Goal: Navigation & Orientation: Understand site structure

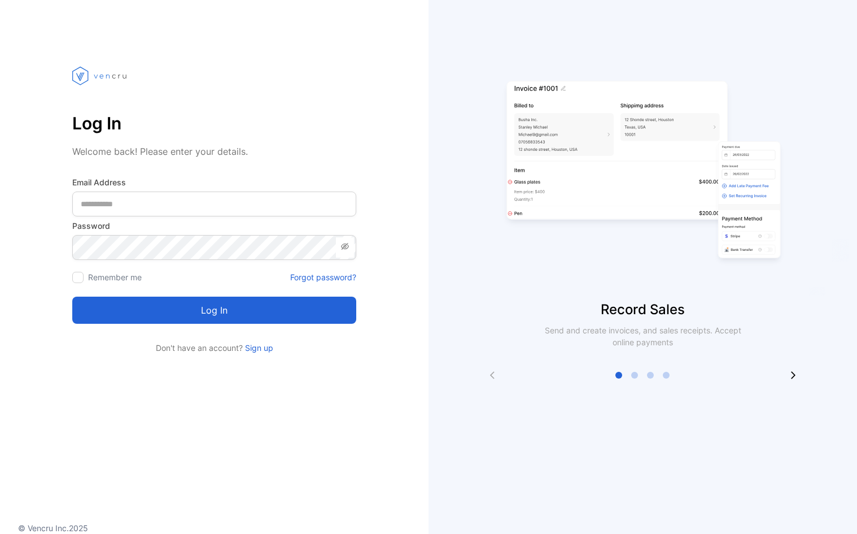
click at [469, 20] on div "Record Sales Send and create invoices, and sales receipts. Accept online paymen…" at bounding box center [643, 267] width 429 height 534
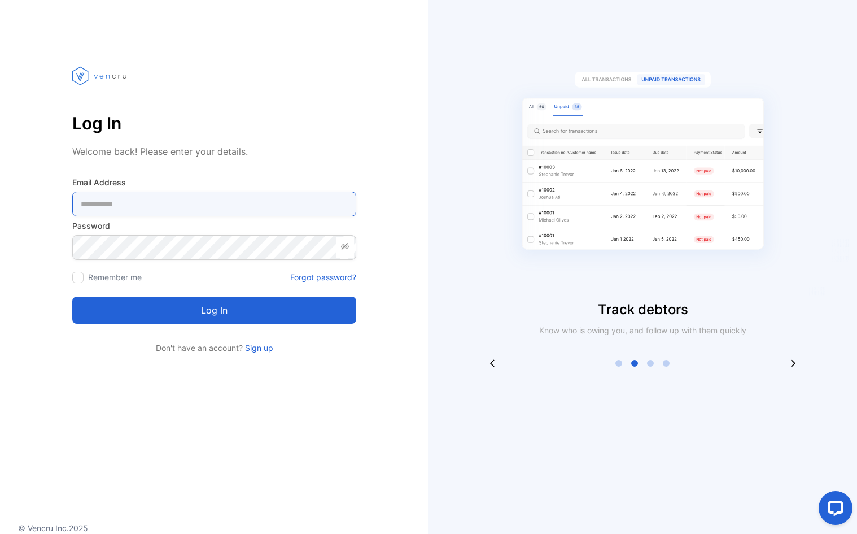
click at [241, 204] on Address-inputemail "email" at bounding box center [214, 203] width 284 height 25
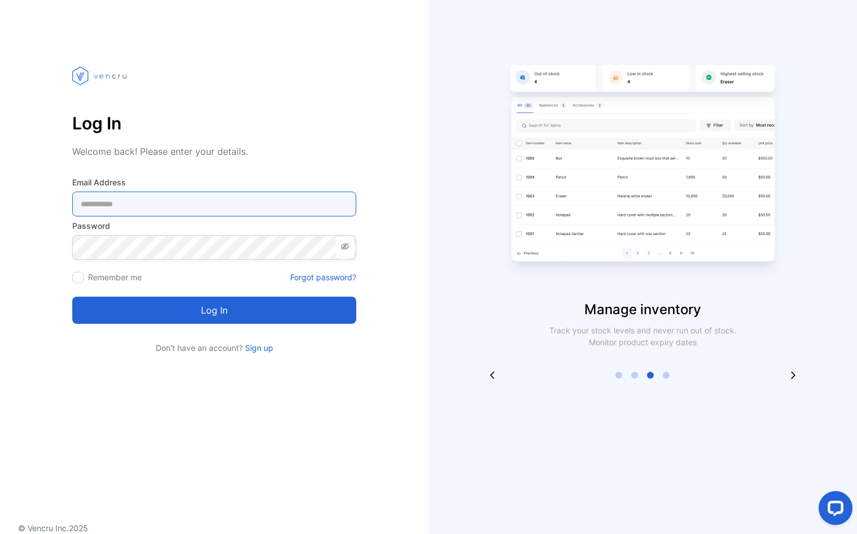
type Address-inputemail "**********"
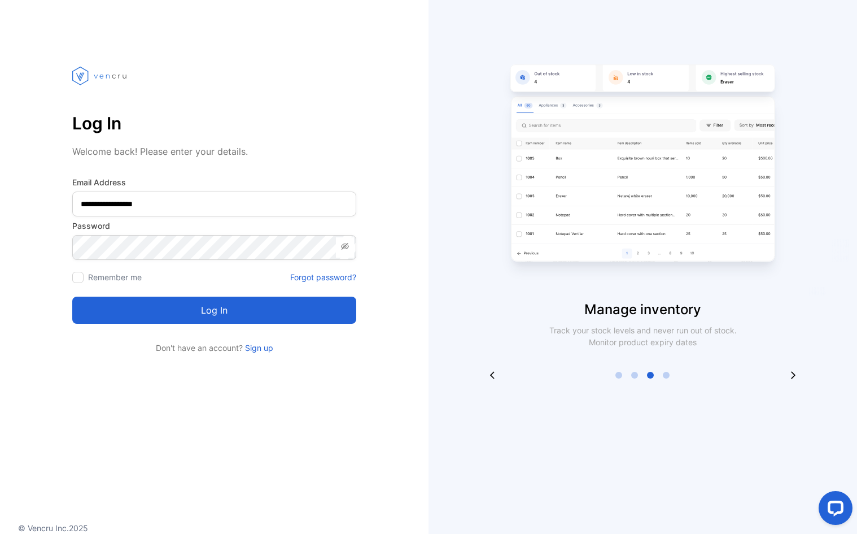
click at [227, 306] on button "Log in" at bounding box center [214, 310] width 284 height 27
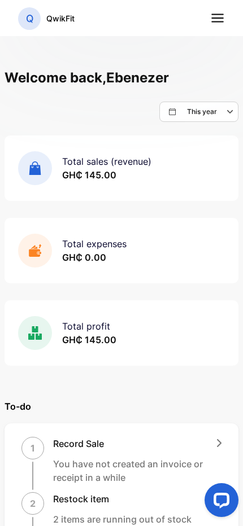
click at [221, 16] on icon at bounding box center [217, 18] width 15 height 15
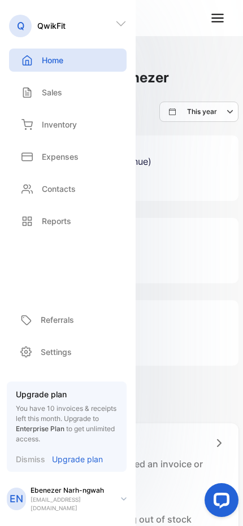
click at [47, 94] on p "Sales" at bounding box center [52, 92] width 20 height 12
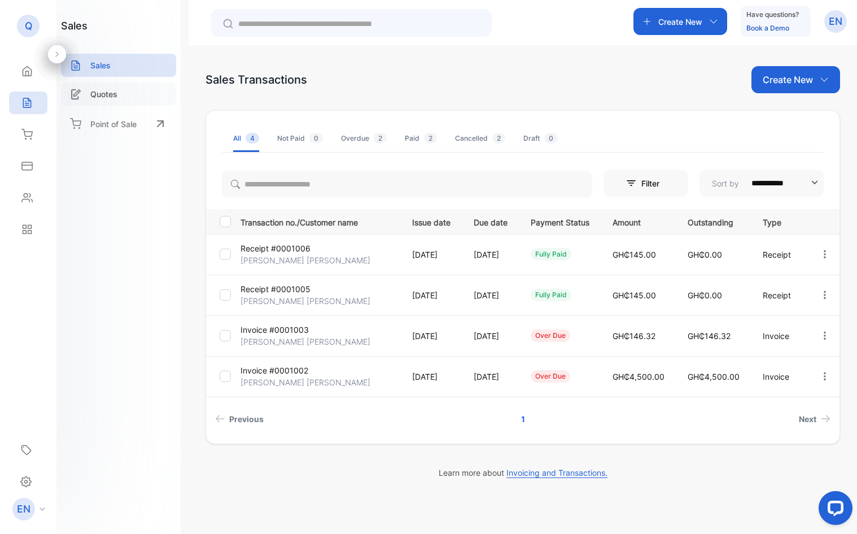
click at [109, 98] on p "Quotes" at bounding box center [103, 94] width 27 height 12
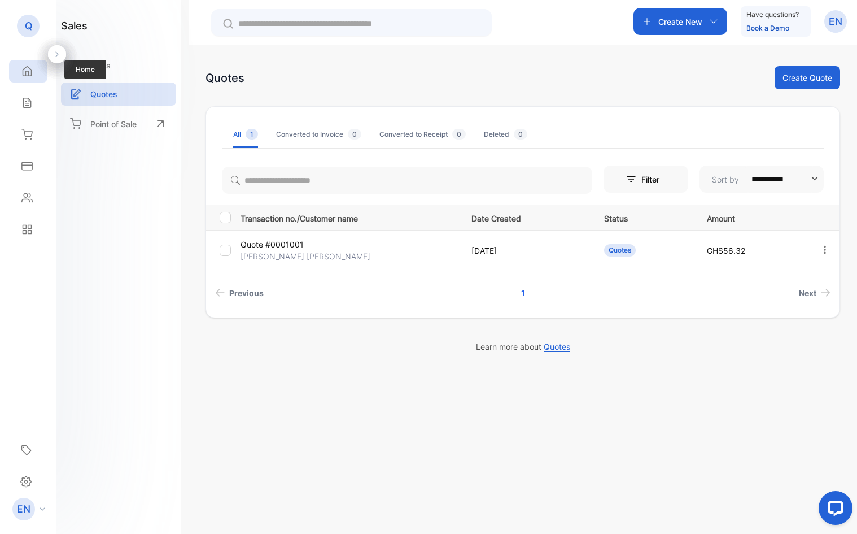
click at [33, 81] on div "Home" at bounding box center [28, 71] width 38 height 23
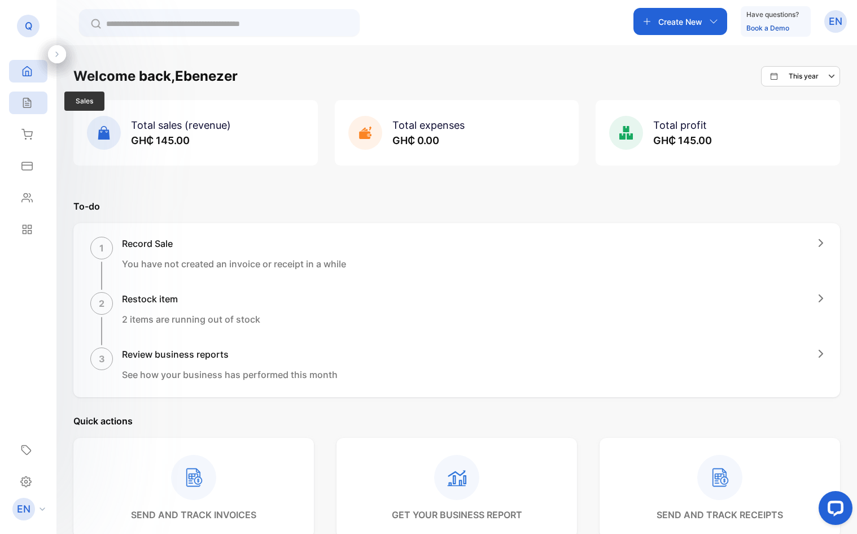
click at [29, 100] on icon at bounding box center [26, 102] width 11 height 11
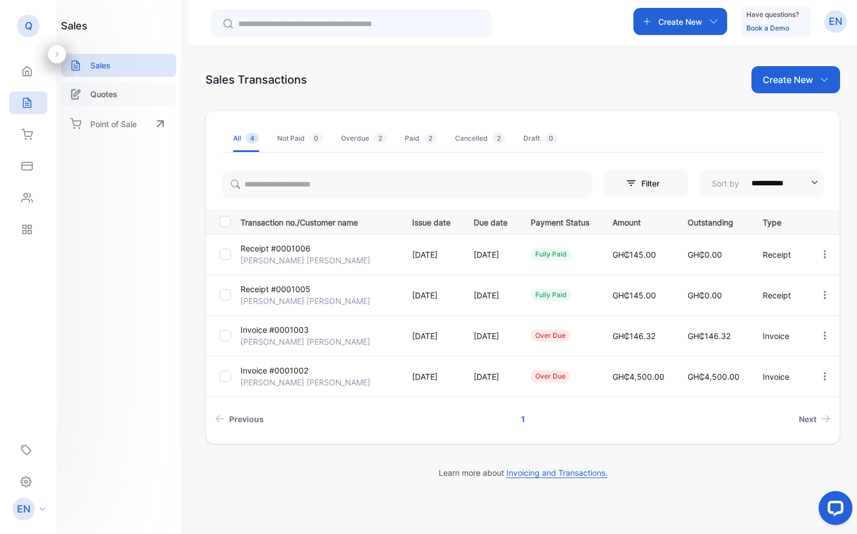
click at [112, 95] on p "Quotes" at bounding box center [103, 94] width 27 height 12
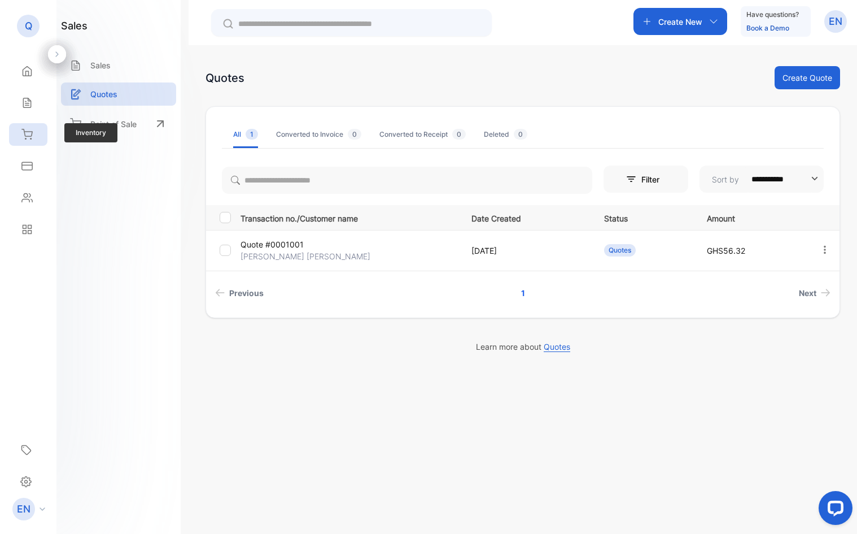
click at [40, 142] on div "Inventory" at bounding box center [28, 134] width 38 height 23
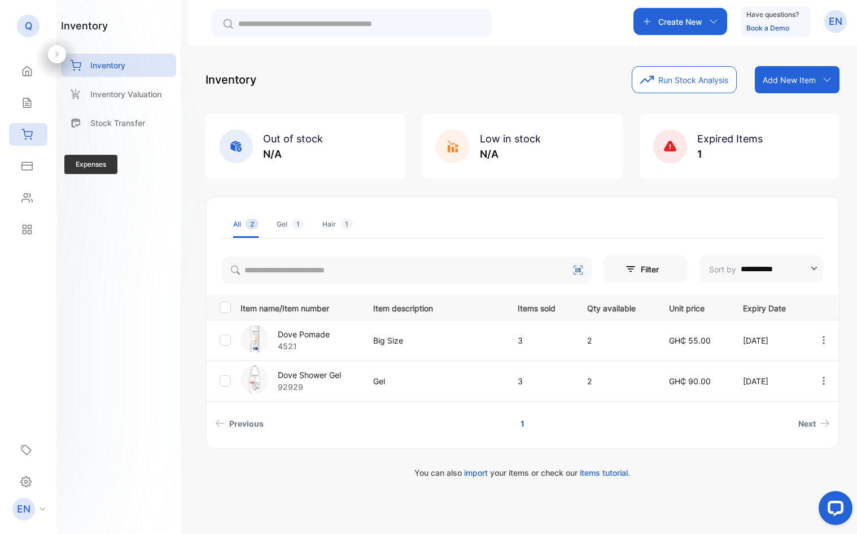
click at [29, 152] on div "Expenses Expenses" at bounding box center [28, 166] width 38 height 32
click at [28, 165] on icon at bounding box center [27, 165] width 10 height 7
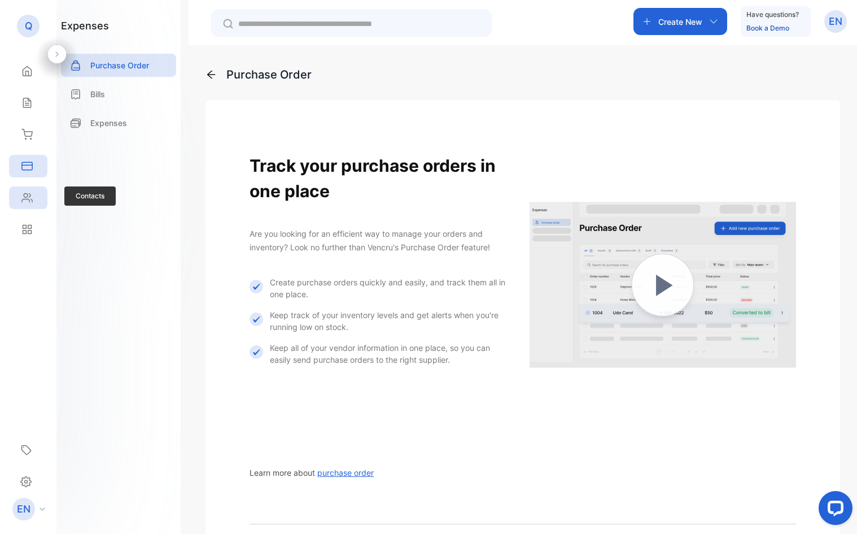
click at [30, 204] on div "Contacts" at bounding box center [28, 197] width 38 height 23
